Goal: Check status: Check status

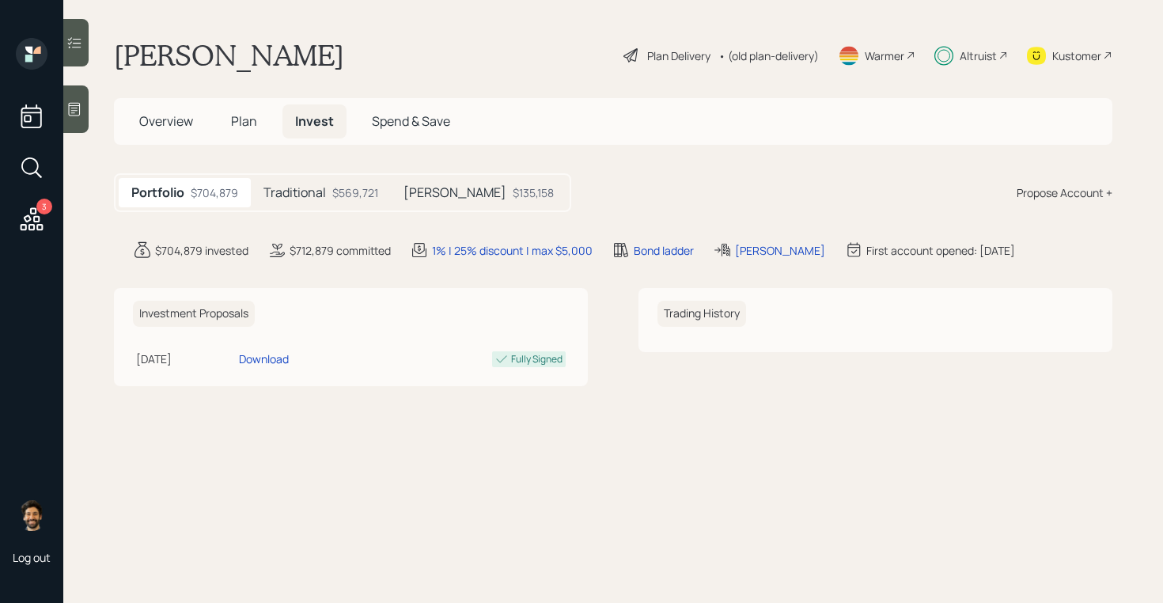
click at [307, 190] on h5 "Traditional" at bounding box center [295, 192] width 63 height 15
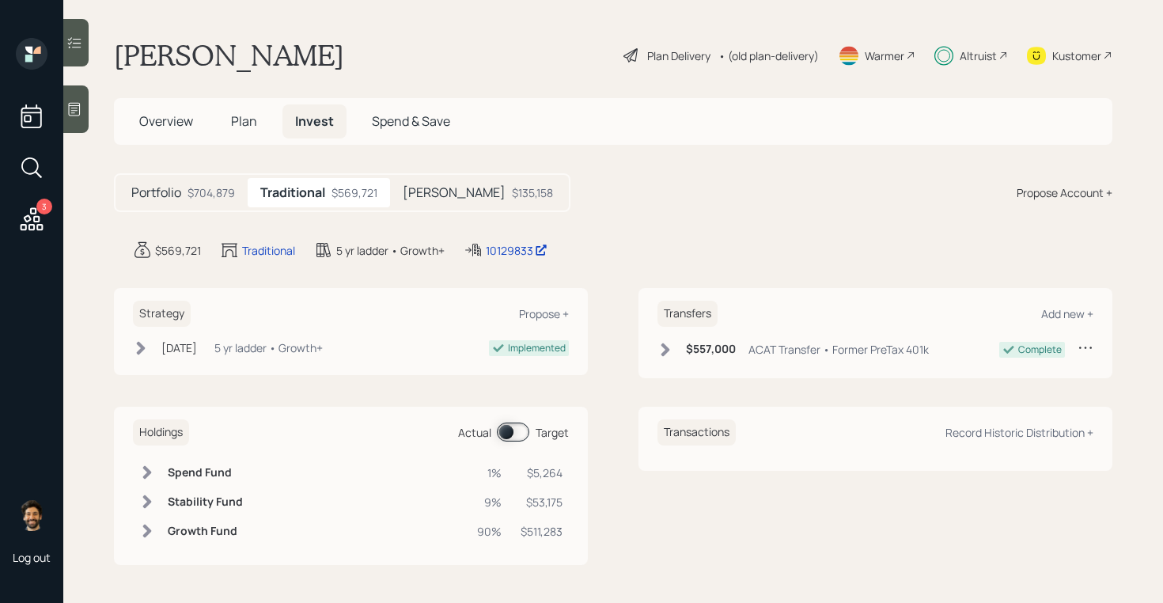
click at [512, 191] on div "$135,158" at bounding box center [532, 192] width 41 height 17
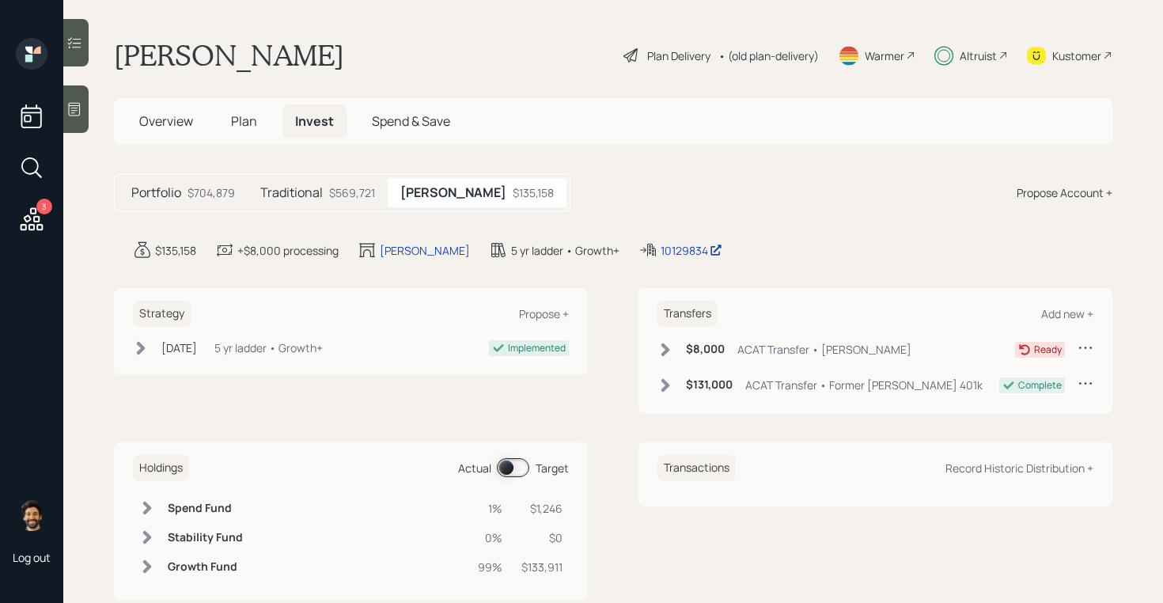
click at [671, 351] on icon at bounding box center [666, 350] width 16 height 16
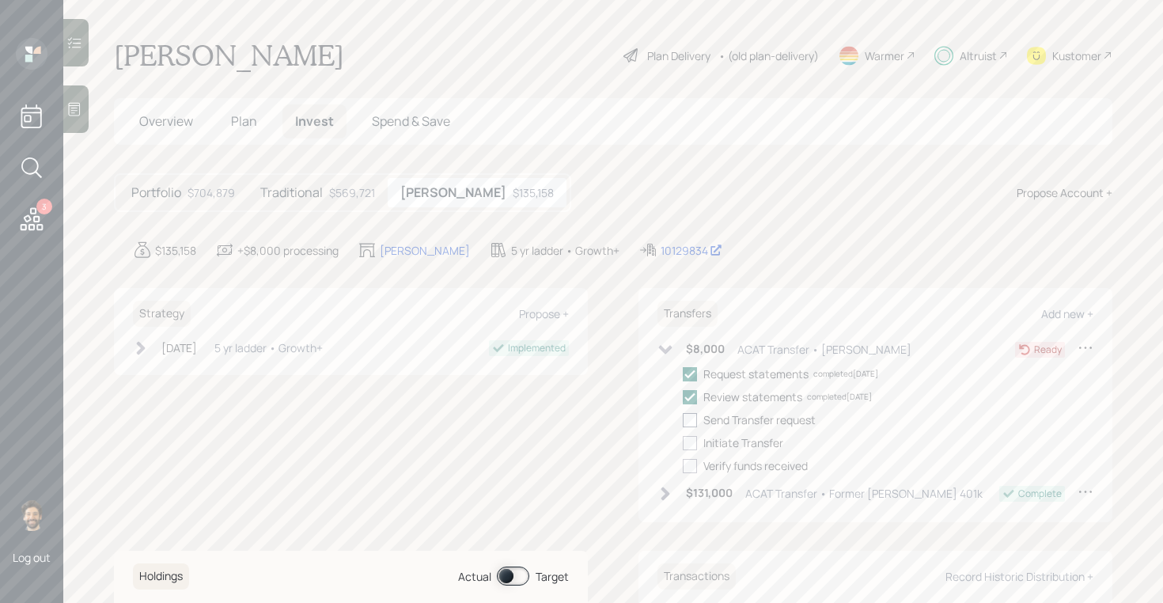
click at [687, 419] on div at bounding box center [690, 420] width 14 height 14
click at [683, 419] on input "checkbox" at bounding box center [682, 419] width 1 height 1
checkbox input "true"
click at [691, 446] on div at bounding box center [690, 443] width 14 height 14
click at [683, 443] on input "checkbox" at bounding box center [682, 442] width 1 height 1
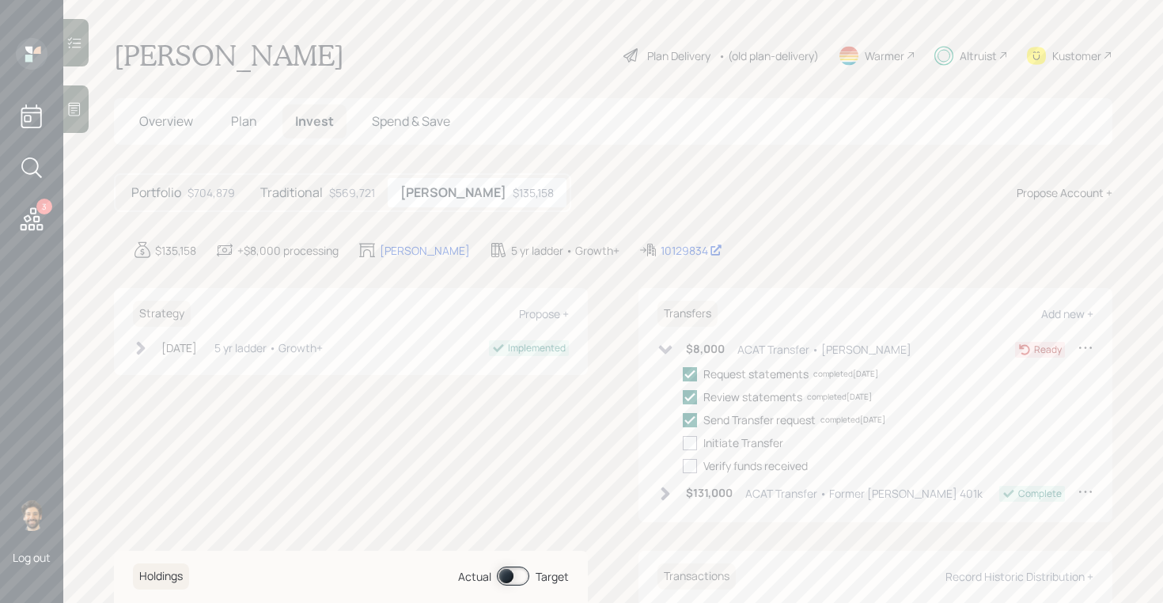
checkbox input "true"
